Goal: Information Seeking & Learning: Learn about a topic

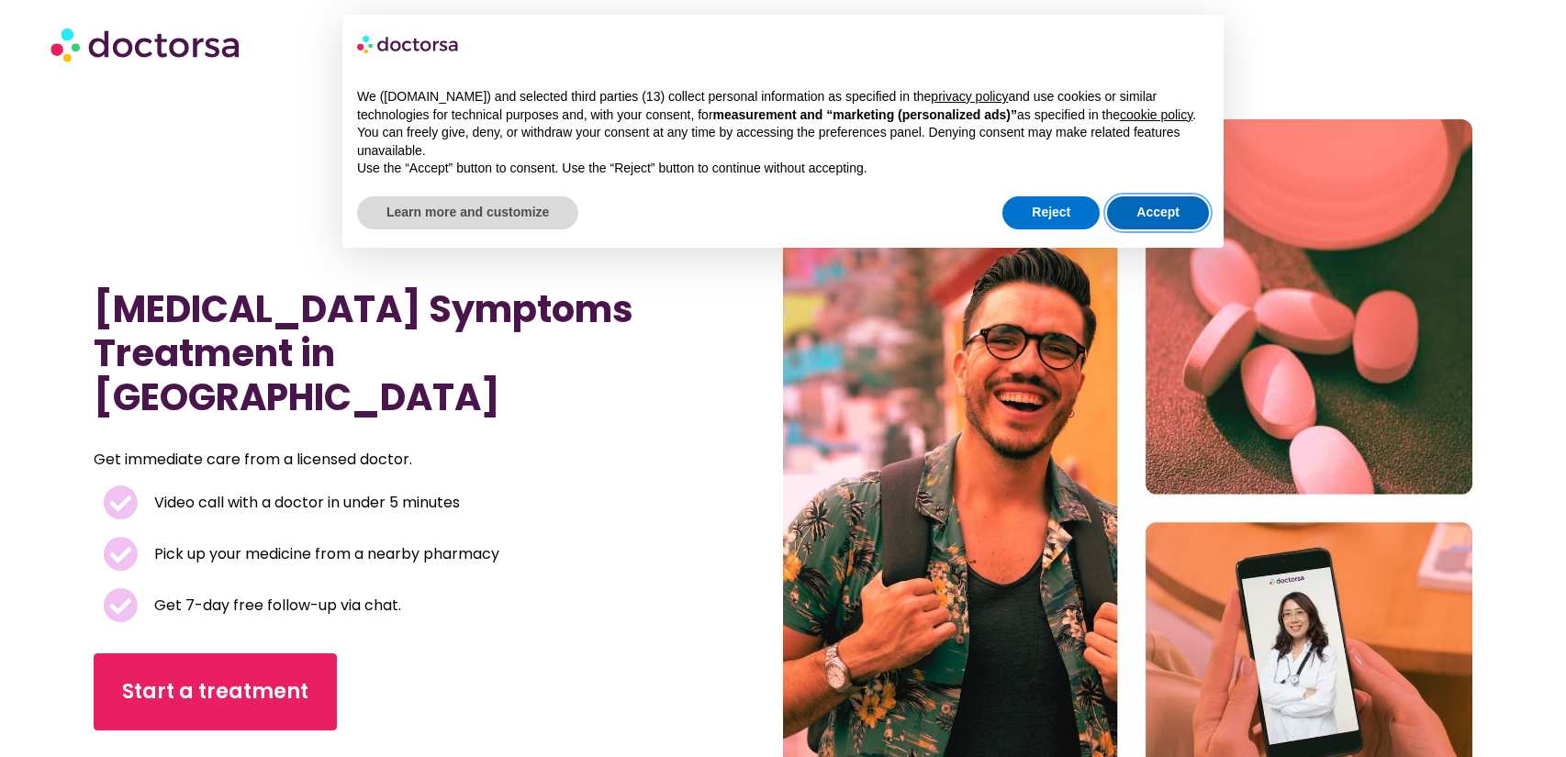
click at [1173, 214] on button "Accept" at bounding box center [1158, 212] width 102 height 33
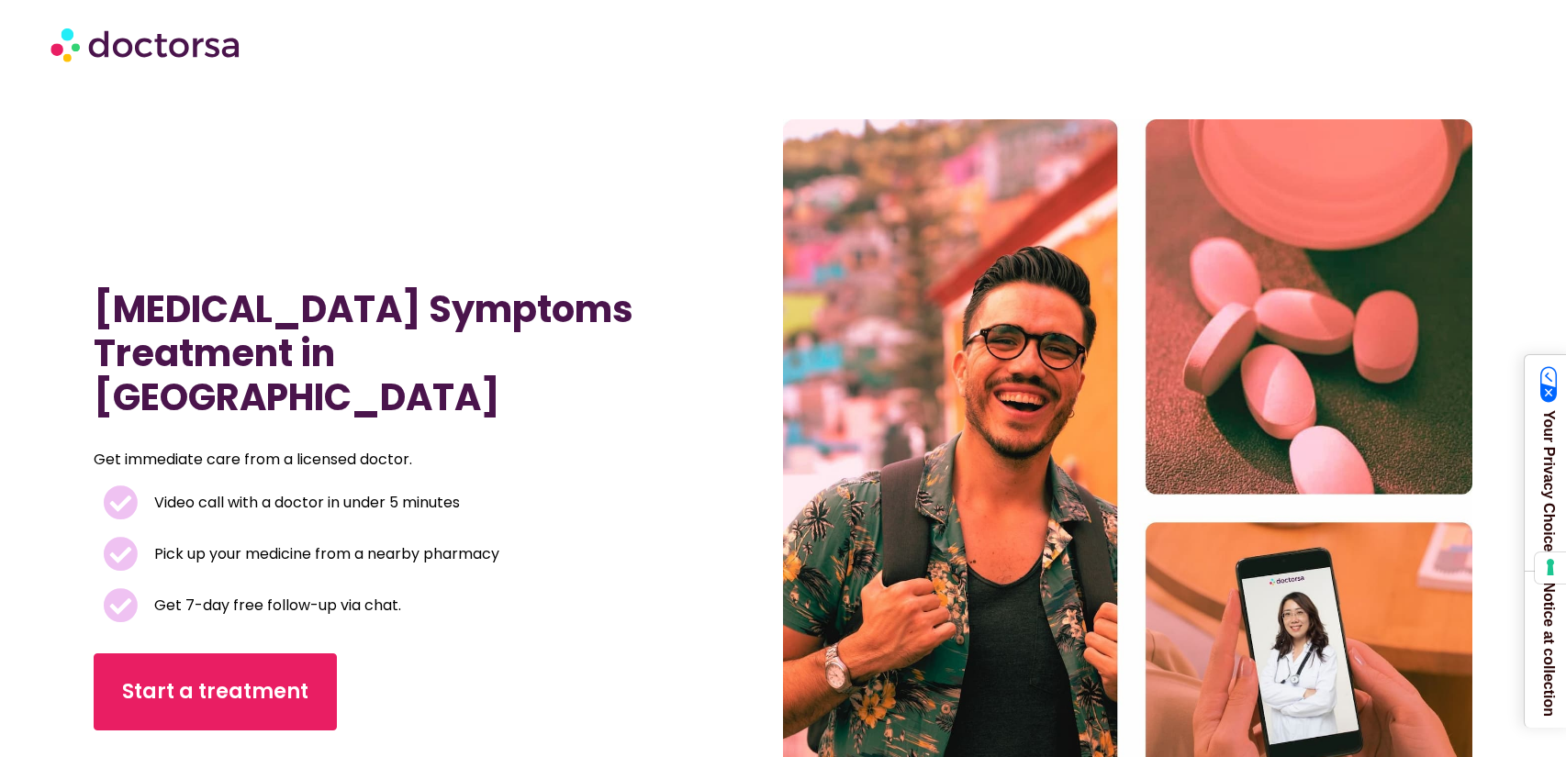
click at [137, 48] on img at bounding box center [146, 44] width 193 height 55
